Goal: Task Accomplishment & Management: Use online tool/utility

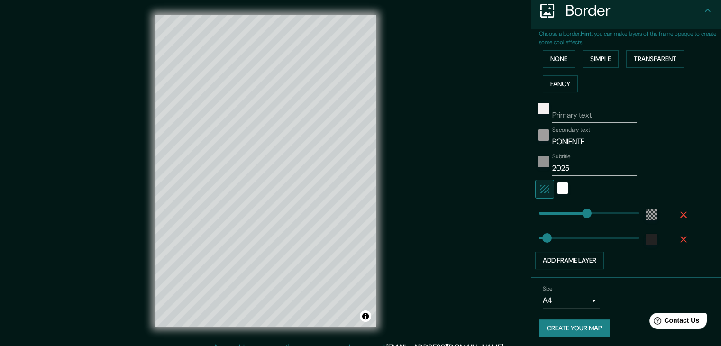
scroll to position [192, 0]
click at [558, 326] on button "Create your map" at bounding box center [574, 328] width 71 height 18
click at [568, 326] on button "Create your map" at bounding box center [574, 328] width 71 height 18
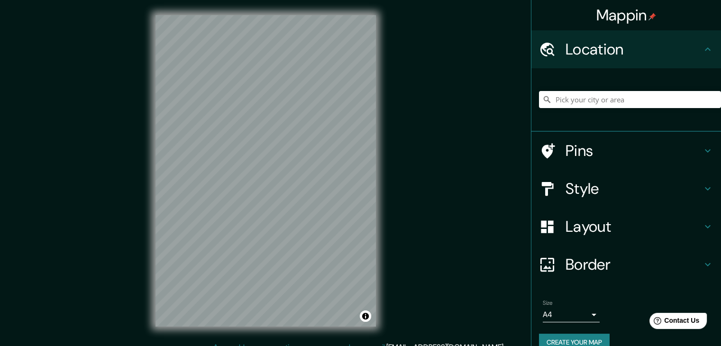
click at [589, 191] on h4 "Style" at bounding box center [633, 188] width 136 height 19
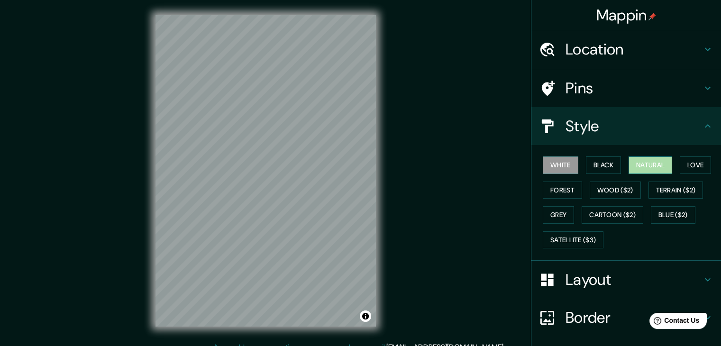
click at [639, 165] on button "Natural" at bounding box center [650, 165] width 44 height 18
click at [551, 162] on button "White" at bounding box center [560, 165] width 36 height 18
click at [586, 162] on button "Black" at bounding box center [604, 165] width 36 height 18
click at [554, 159] on button "White" at bounding box center [560, 165] width 36 height 18
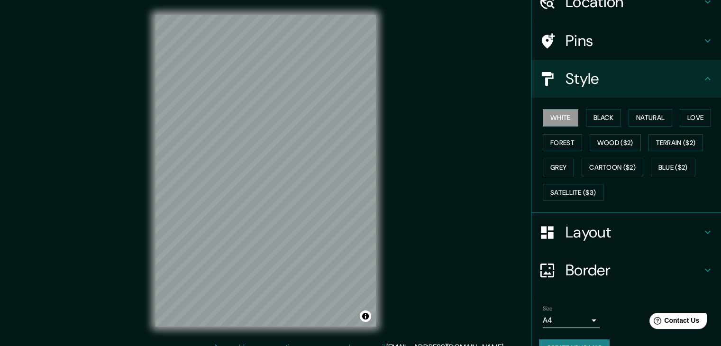
scroll to position [68, 0]
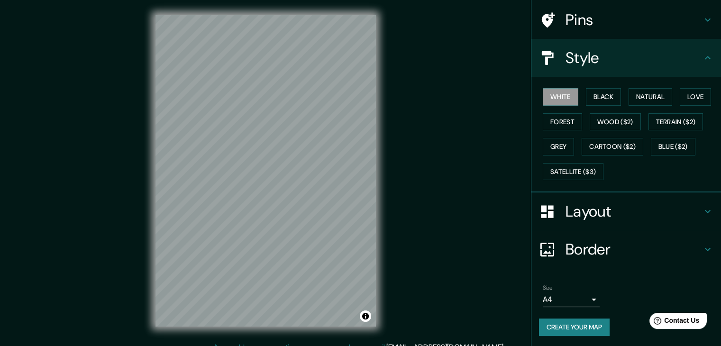
click at [598, 254] on h4 "Border" at bounding box center [633, 249] width 136 height 19
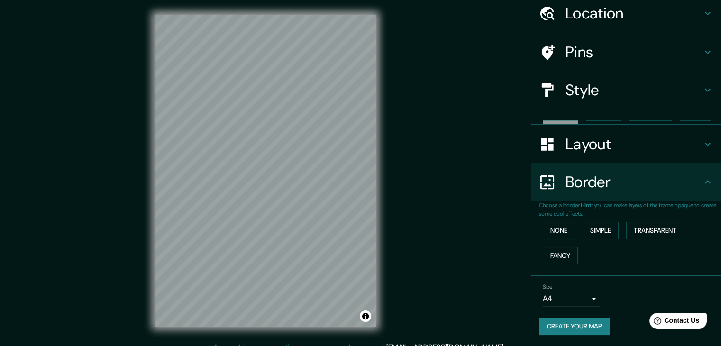
scroll to position [20, 0]
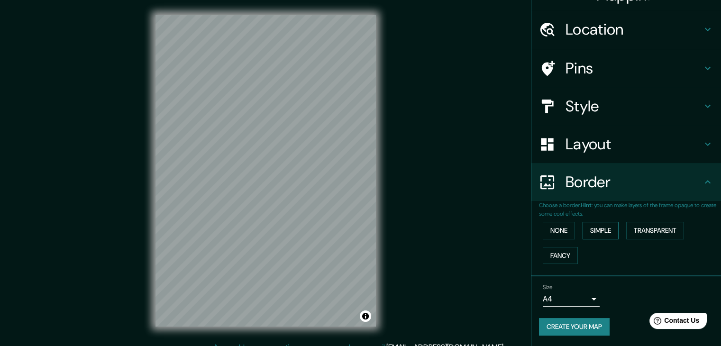
click at [592, 232] on button "Simple" at bounding box center [600, 231] width 36 height 18
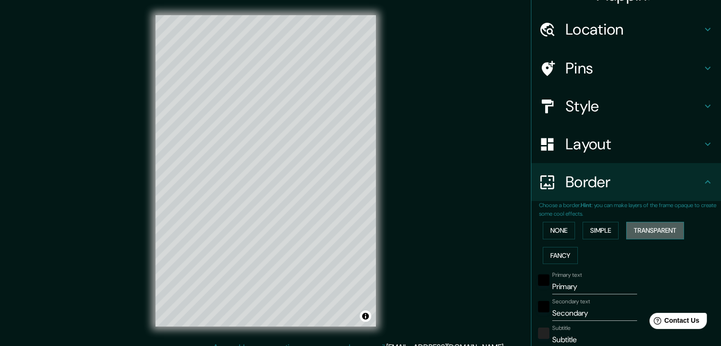
click at [645, 229] on button "Transparent" at bounding box center [655, 231] width 58 height 18
click at [568, 286] on input "Primary" at bounding box center [594, 286] width 85 height 15
type input "R"
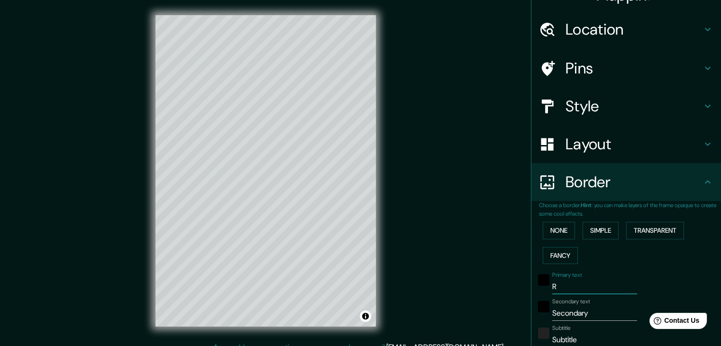
type input "223"
type input "37"
type input "RO"
type input "223"
type input "37"
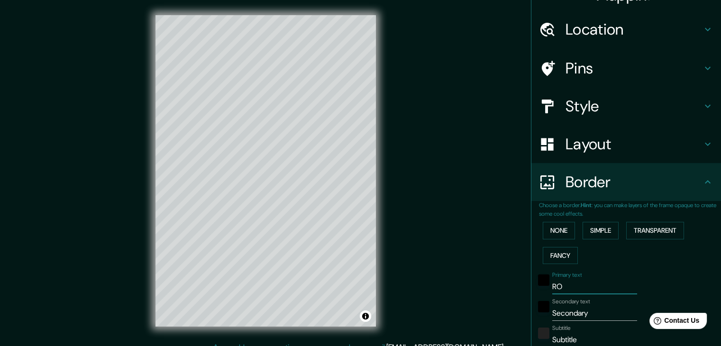
type input "ROM"
type input "223"
type input "37"
type input "ROMA"
type input "223"
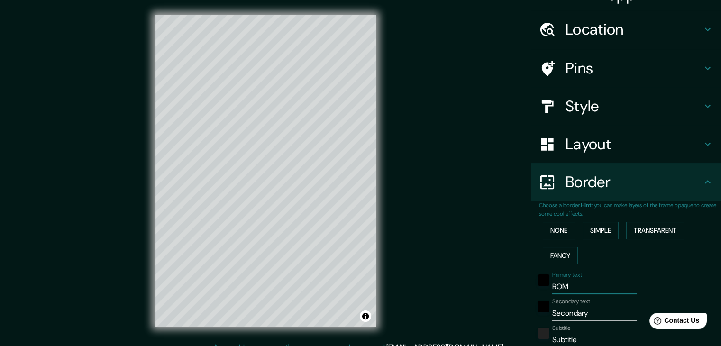
type input "37"
type input "ROMA"
click at [567, 310] on input "Secondary" at bounding box center [594, 313] width 85 height 15
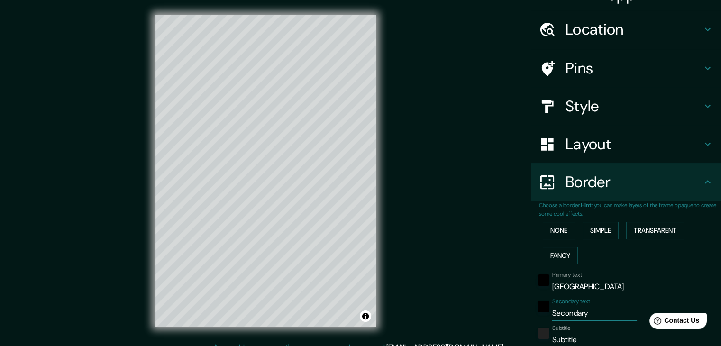
type input "I"
type input "223"
type input "37"
type input "IT"
type input "223"
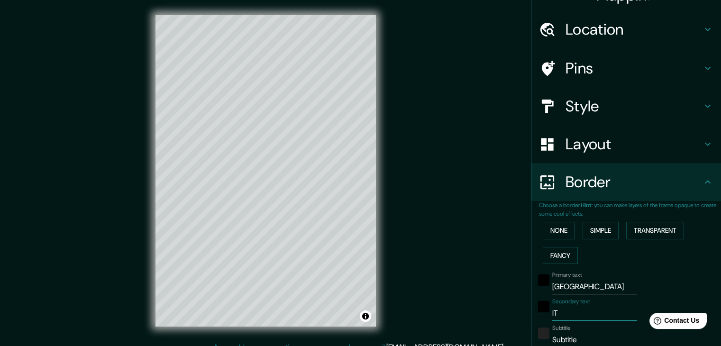
type input "37"
type input "ITA"
type input "223"
type input "37"
type input "ITAL"
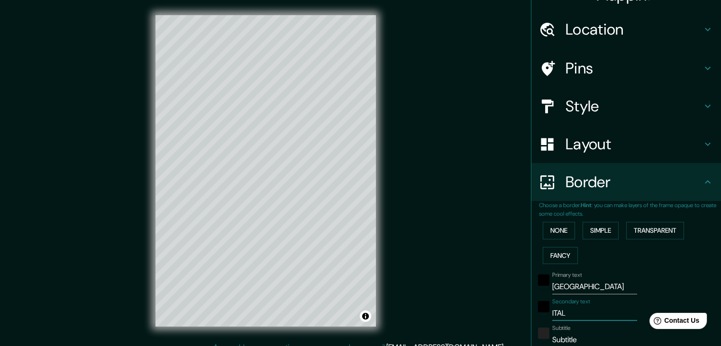
type input "223"
type input "37"
type input "ITALI"
type input "223"
type input "37"
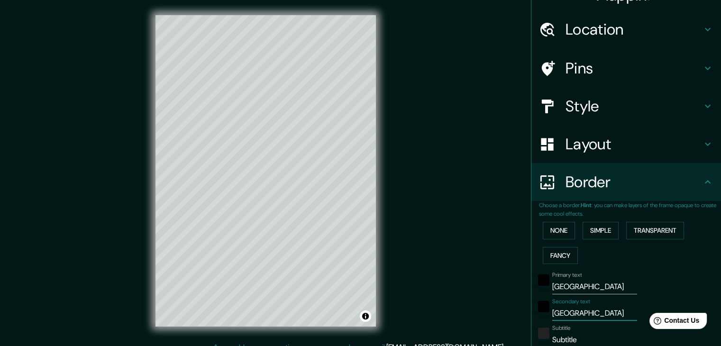
type input "ITALIA"
type input "223"
type input "37"
type input "ITALIA"
click at [569, 343] on input "Subtitle" at bounding box center [594, 339] width 85 height 15
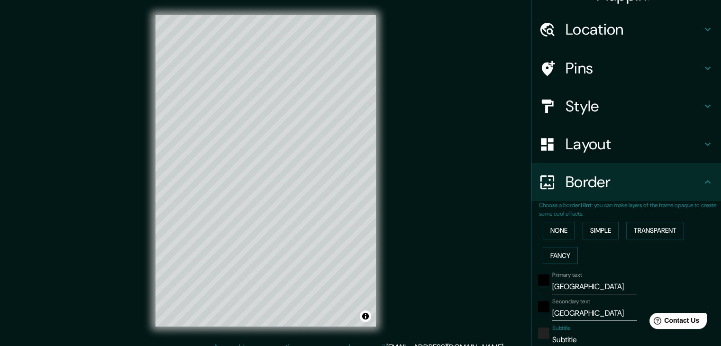
click at [569, 343] on input "Subtitle" at bounding box center [594, 339] width 85 height 15
type input "Subtitle2"
type input "223"
type input "37"
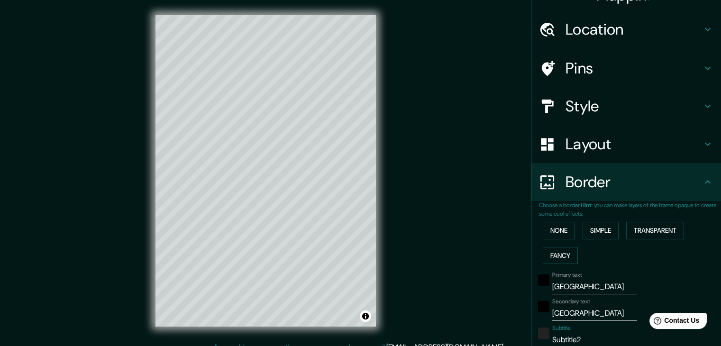
type input "Subtitle"
type input "223"
type input "37"
type input "Subtitl"
type input "223"
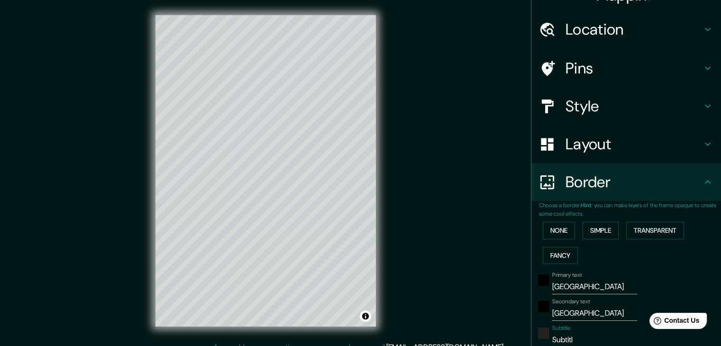
type input "37"
type input "Subtit"
type input "223"
type input "37"
type input "Subti"
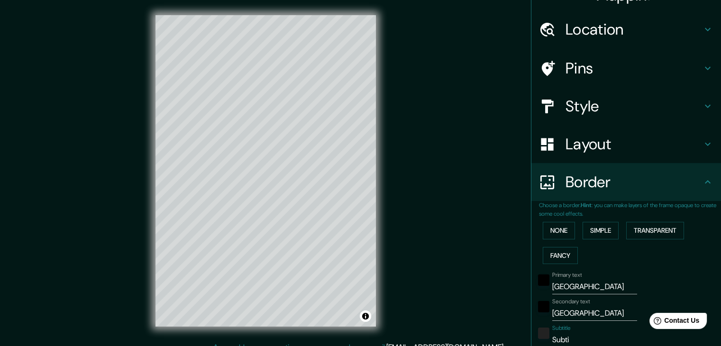
type input "223"
type input "37"
type input "Subt"
type input "223"
type input "37"
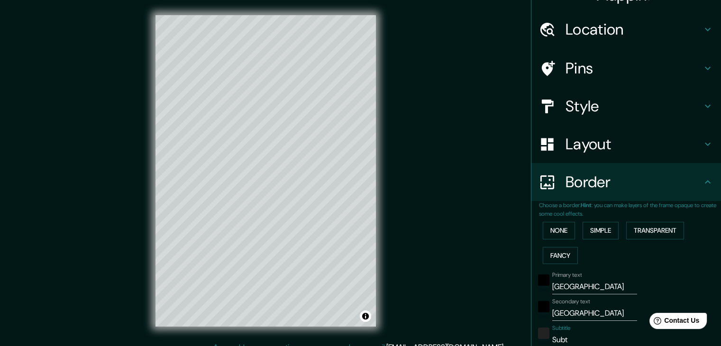
type input "Sub"
type input "223"
type input "37"
type input "Su"
type input "223"
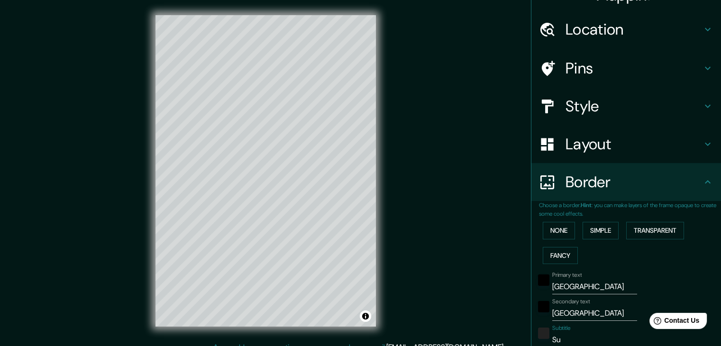
type input "37"
type input "S"
type input "223"
type input "37"
type input "223"
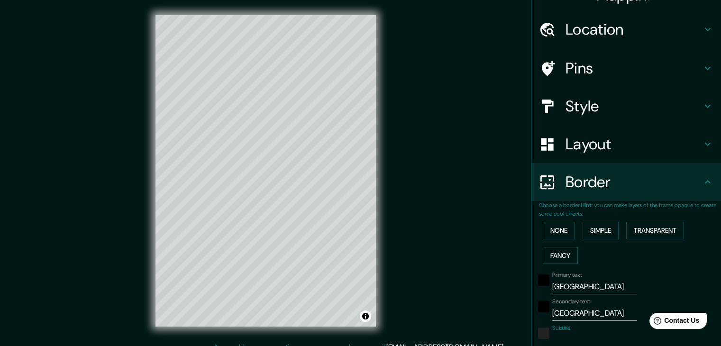
type input "37"
type input "2"
type input "223"
type input "37"
type input "20"
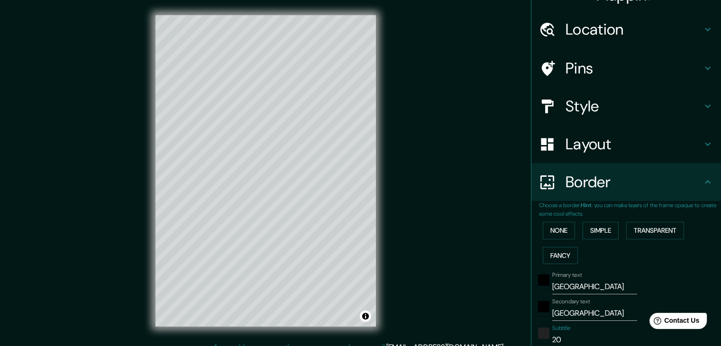
type input "223"
type input "37"
type input "202"
type input "223"
type input "37"
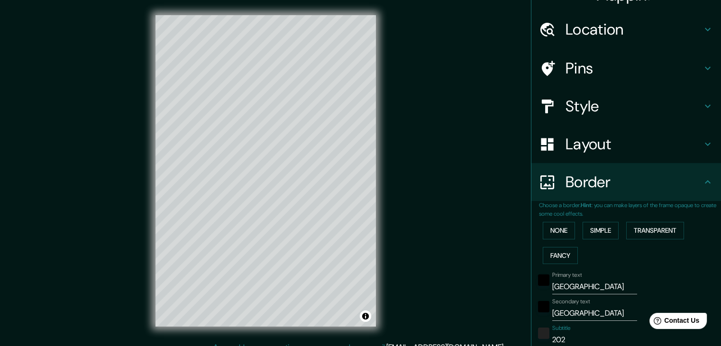
type input "2025"
type input "223"
type input "37"
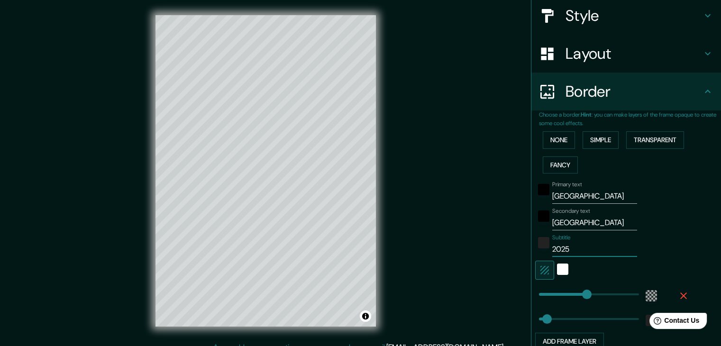
scroll to position [115, 0]
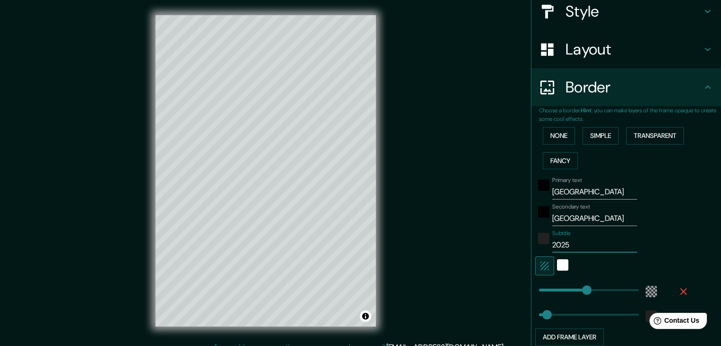
type input "2025"
click at [676, 231] on div "Subtitle 2025" at bounding box center [612, 241] width 155 height 23
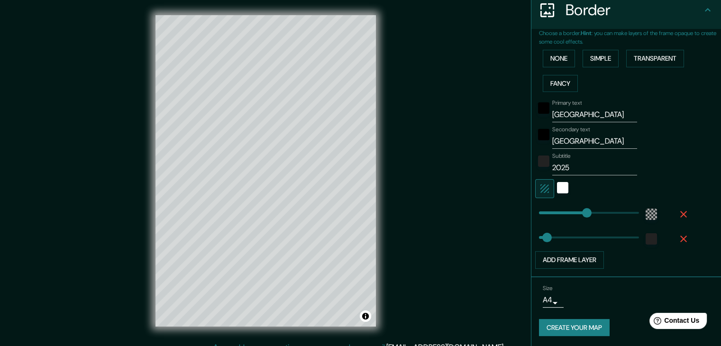
click at [559, 326] on button "Create your map" at bounding box center [574, 328] width 71 height 18
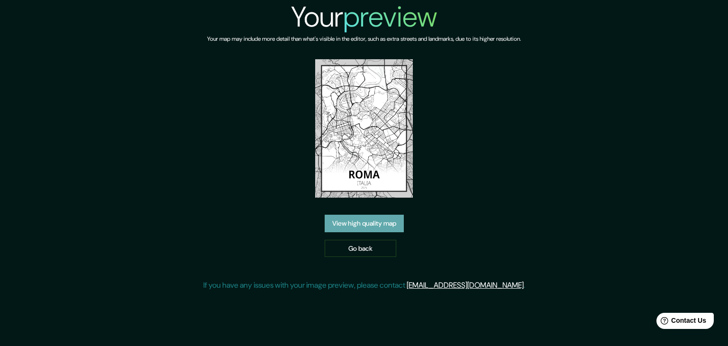
click at [392, 231] on link "View high quality map" at bounding box center [364, 224] width 79 height 18
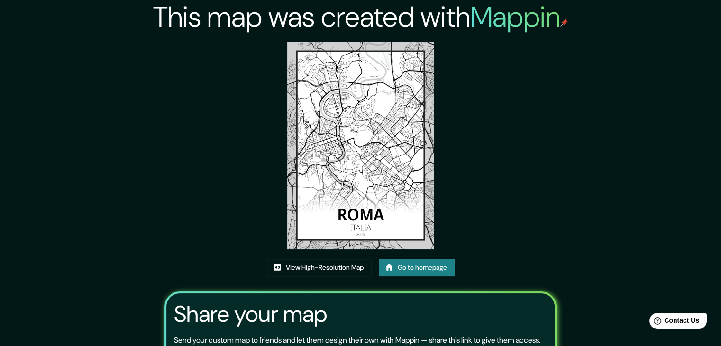
click at [356, 262] on link "View High-Resolution Map" at bounding box center [319, 268] width 104 height 18
click at [415, 268] on link "Go to homepage" at bounding box center [417, 268] width 76 height 18
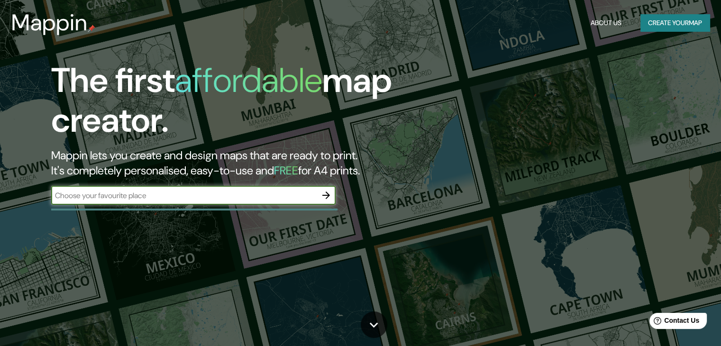
click at [249, 199] on input "text" at bounding box center [183, 195] width 265 height 11
click at [325, 198] on icon "button" at bounding box center [325, 194] width 11 height 11
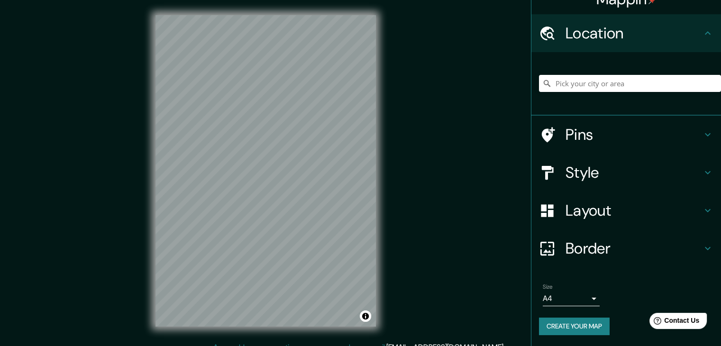
click at [602, 241] on h4 "Border" at bounding box center [633, 248] width 136 height 19
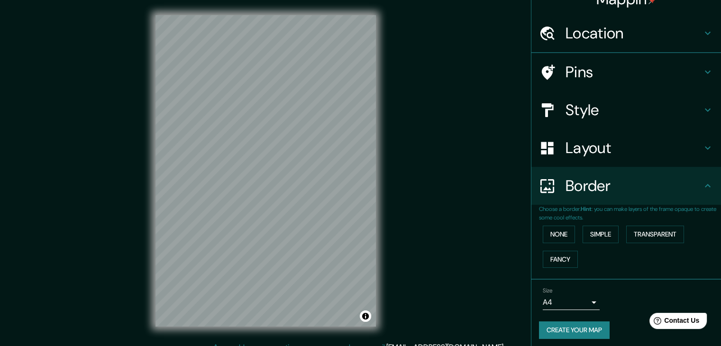
scroll to position [16, 0]
click at [641, 231] on button "Transparent" at bounding box center [655, 235] width 58 height 18
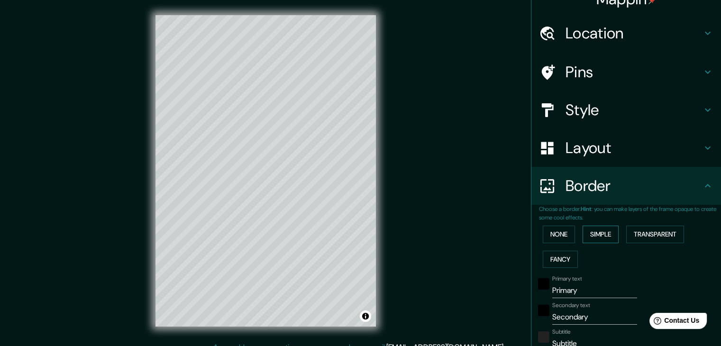
click at [598, 232] on button "Simple" at bounding box center [600, 235] width 36 height 18
click at [548, 255] on button "Fancy" at bounding box center [559, 260] width 35 height 18
click at [647, 235] on button "Transparent" at bounding box center [655, 235] width 58 height 18
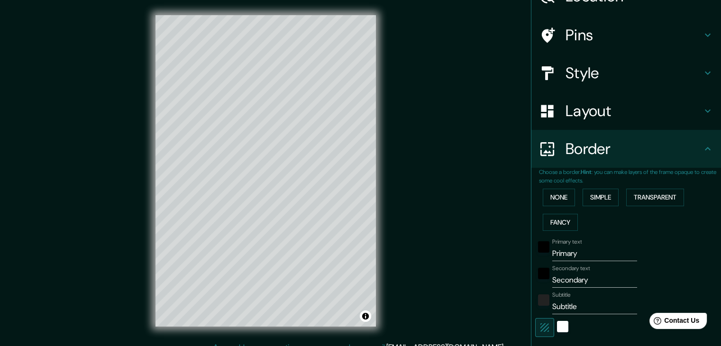
scroll to position [111, 0]
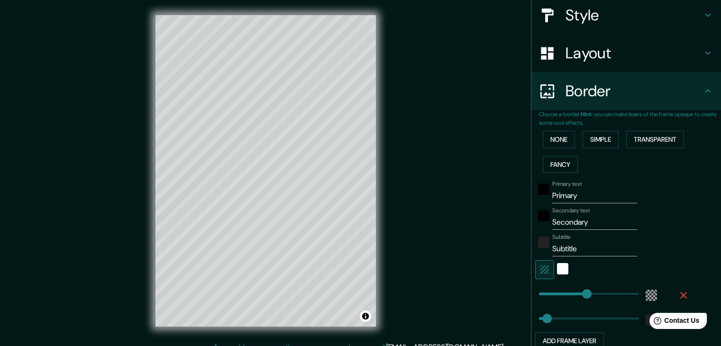
click at [570, 194] on input "Primary" at bounding box center [594, 195] width 85 height 15
type input "T"
type input "223"
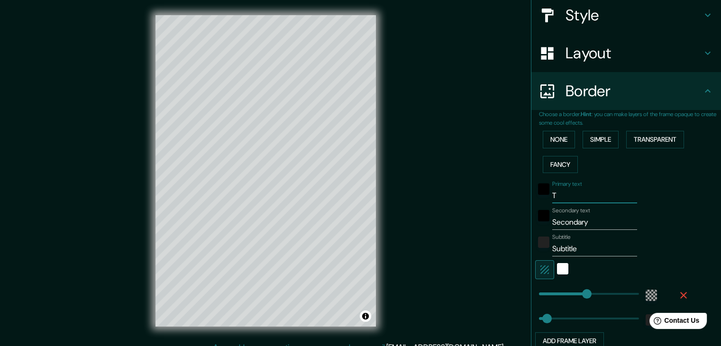
type input "37"
type input "TO"
type input "223"
type input "37"
type input "TOK"
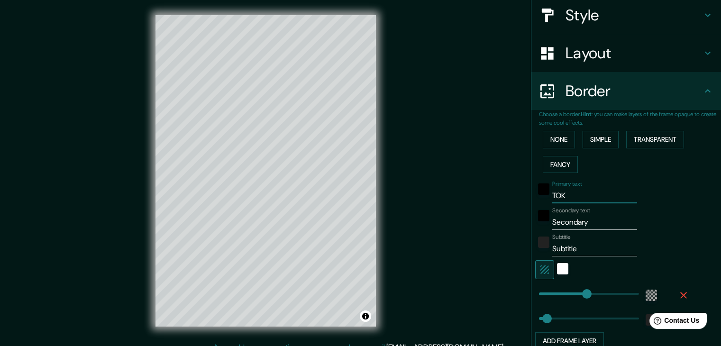
type input "223"
type input "37"
type input "TOKI"
type input "223"
type input "37"
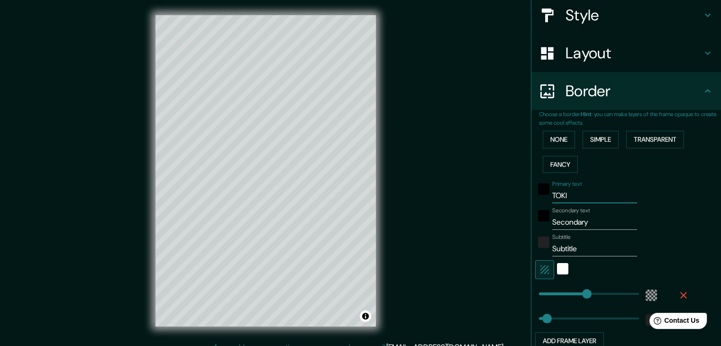
type input "TOKIO"
type input "223"
type input "37"
type input "TOKIO"
click at [572, 217] on input "Secondary" at bounding box center [594, 222] width 85 height 15
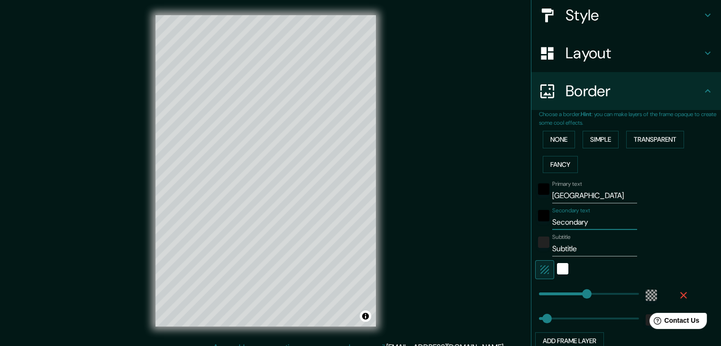
click at [572, 217] on input "Secondary" at bounding box center [594, 222] width 85 height 15
type input "JA"
type input "223"
type input "37"
type input "JAP"
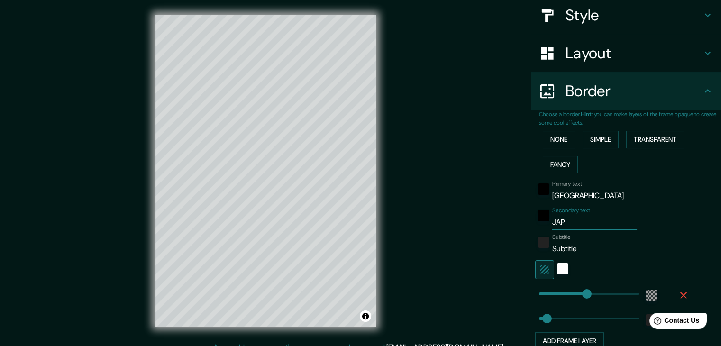
type input "223"
type input "37"
type input "JAPO"
type input "223"
type input "37"
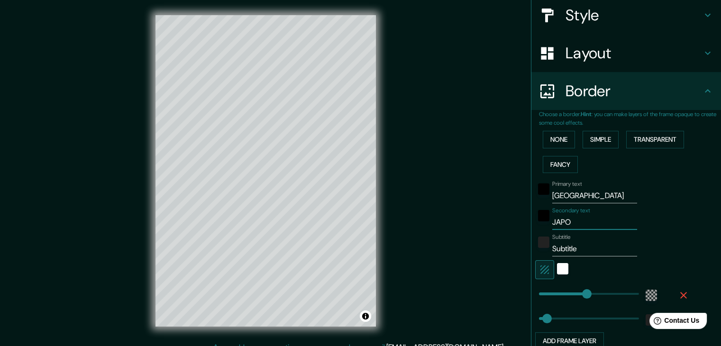
type input "JAPON"
type input "223"
type input "37"
type input "JAPON"
click at [571, 249] on input "Subtitle" at bounding box center [594, 248] width 85 height 15
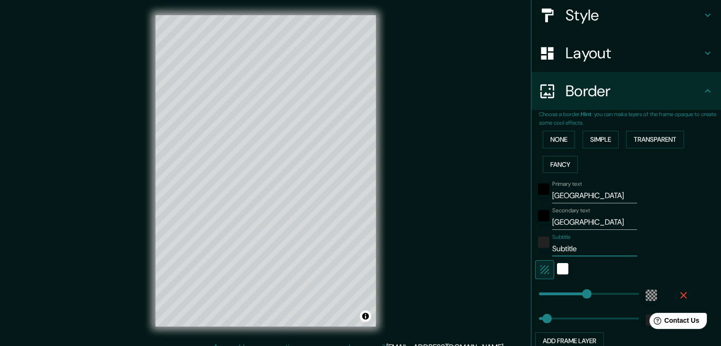
click at [571, 249] on input "Subtitle" at bounding box center [594, 248] width 85 height 15
type input "2"
type input "223"
type input "37"
type input "20"
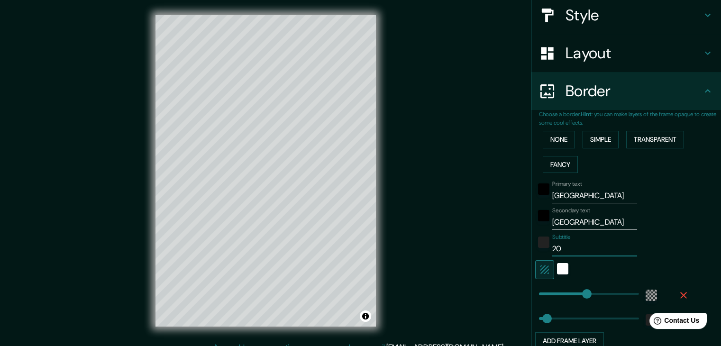
type input "223"
type input "37"
type input "202"
type input "223"
type input "37"
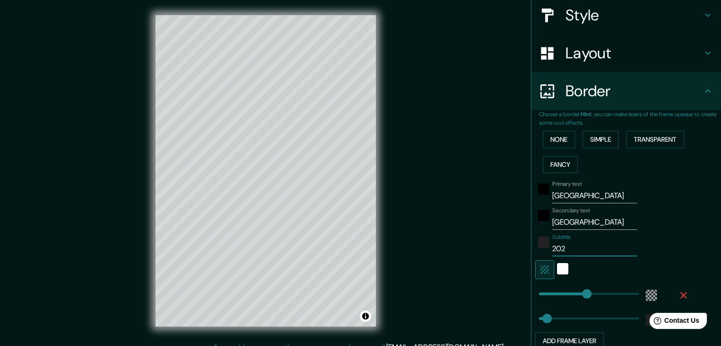
type input "2025"
type input "223"
type input "37"
type input "2025"
click at [643, 235] on div "Subtitle 2025" at bounding box center [612, 245] width 155 height 23
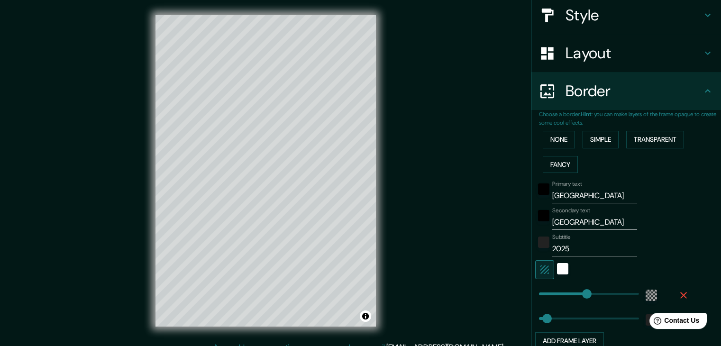
scroll to position [192, 0]
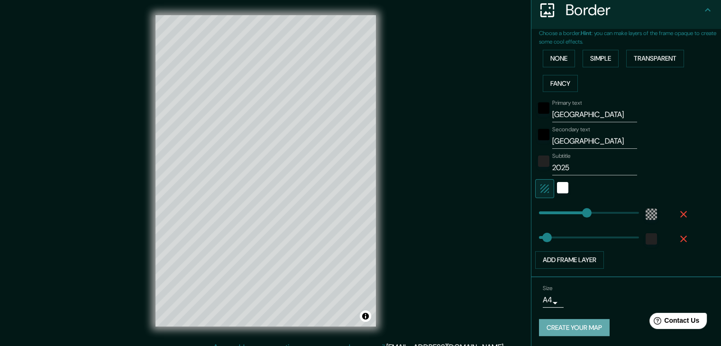
click at [583, 322] on button "Create your map" at bounding box center [574, 328] width 71 height 18
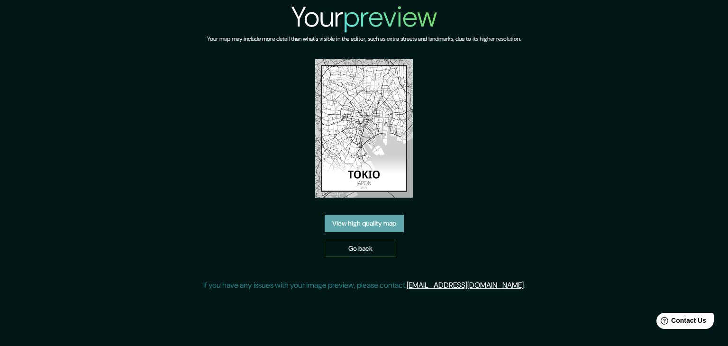
click at [378, 227] on link "View high quality map" at bounding box center [364, 224] width 79 height 18
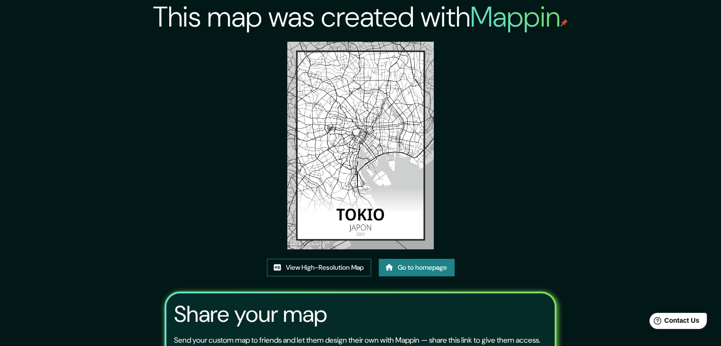
click at [336, 263] on link "View High-Resolution Map" at bounding box center [319, 268] width 104 height 18
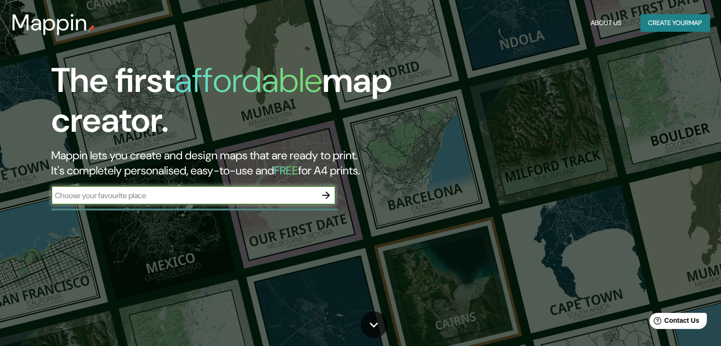
click at [233, 194] on input "text" at bounding box center [183, 195] width 265 height 11
click at [325, 196] on icon "button" at bounding box center [325, 194] width 11 height 11
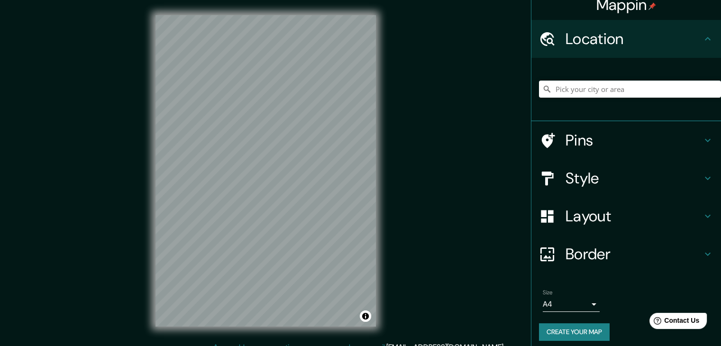
scroll to position [16, 0]
